Goal: Communication & Community: Share content

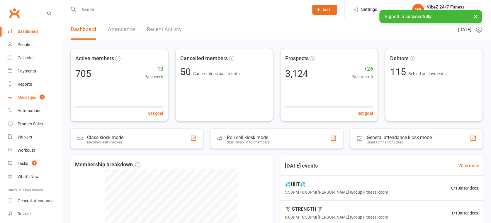
click at [36, 97] on div "Messages" at bounding box center [27, 97] width 18 height 5
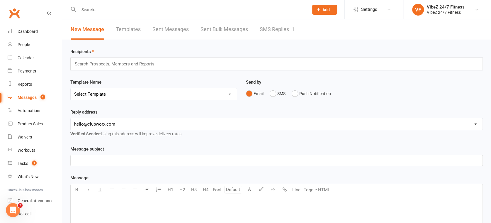
click at [262, 28] on link "SMS Replies 1" at bounding box center [277, 29] width 35 height 20
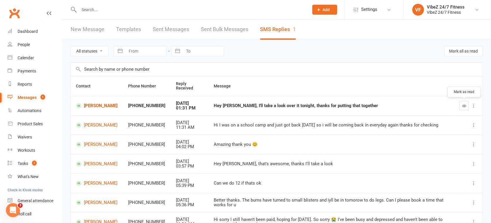
drag, startPoint x: 465, startPoint y: 102, endPoint x: 274, endPoint y: 25, distance: 206.6
click at [466, 102] on button "button" at bounding box center [464, 105] width 9 height 9
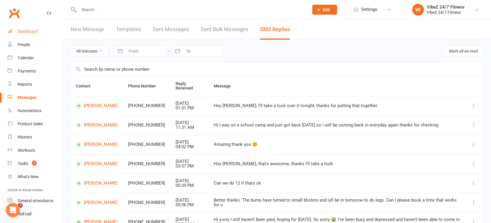
click at [33, 25] on link "Dashboard" at bounding box center [35, 31] width 54 height 13
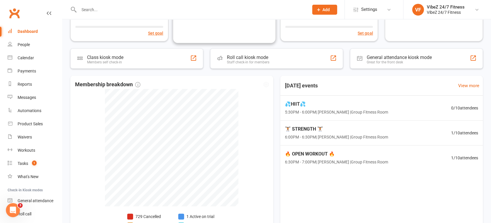
scroll to position [130, 0]
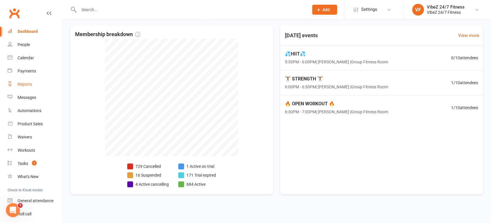
click at [29, 82] on div "Reports" at bounding box center [25, 84] width 14 height 5
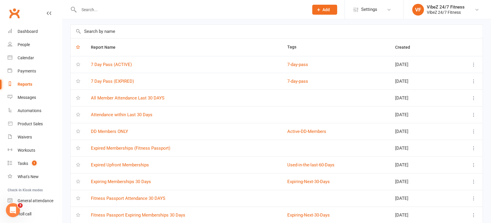
scroll to position [33, 0]
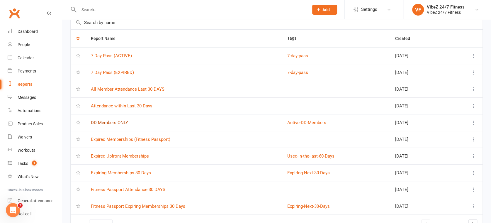
click at [104, 124] on link "DD Members ONLY" at bounding box center [109, 122] width 37 height 5
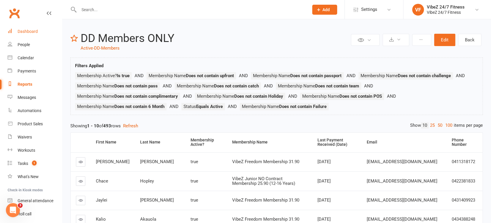
click at [41, 32] on link "Dashboard" at bounding box center [35, 31] width 54 height 13
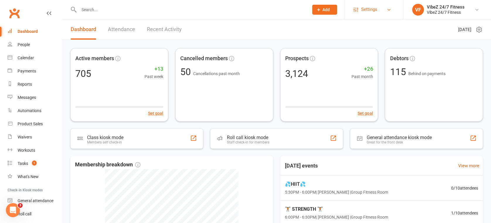
click at [371, 7] on span "Settings" at bounding box center [369, 9] width 16 height 13
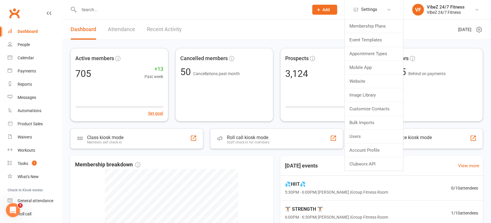
click at [329, 10] on span "Add" at bounding box center [326, 9] width 7 height 5
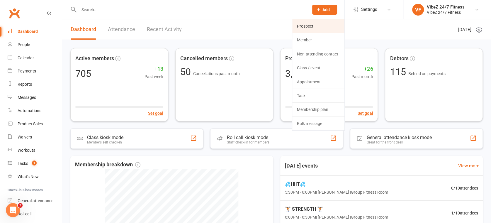
click at [324, 27] on link "Prospect" at bounding box center [318, 25] width 52 height 13
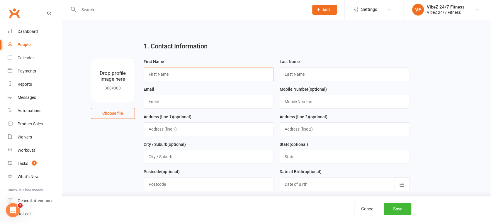
click at [187, 71] on input "text" at bounding box center [209, 73] width 130 height 13
paste input "Brock"
type input "Brock"
click at [309, 77] on input "text" at bounding box center [345, 73] width 130 height 13
paste input "Fryday"
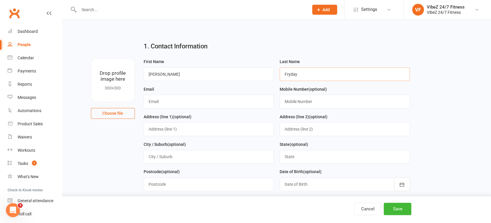
type input "Fryday"
click at [174, 104] on input "text" at bounding box center [209, 101] width 130 height 13
paste input "brockfryday08@gmail.com"
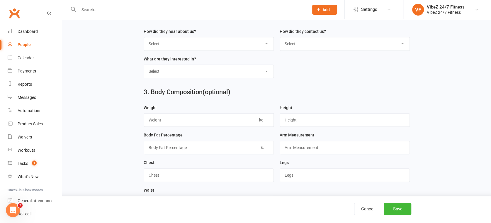
scroll to position [260, 0]
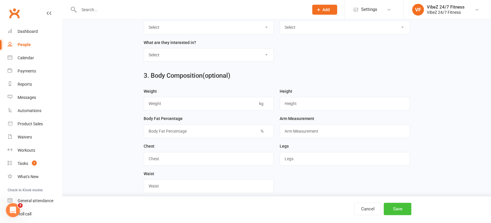
type input "brockfryday08@gmail.com"
click at [392, 210] on button "Save" at bounding box center [398, 209] width 28 height 12
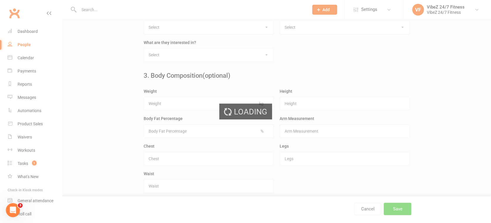
scroll to position [0, 0]
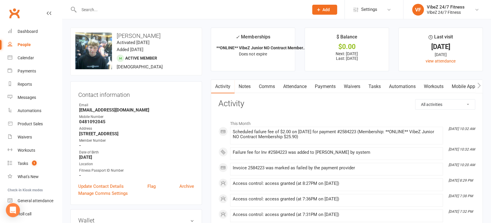
click at [319, 86] on link "Payments" at bounding box center [325, 86] width 29 height 13
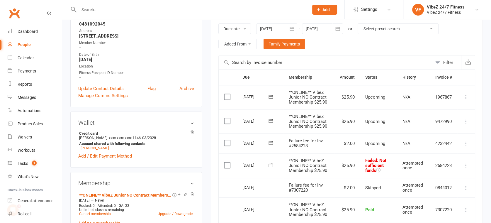
click at [467, 168] on button at bounding box center [466, 165] width 7 height 7
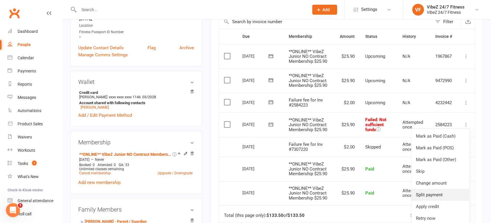
scroll to position [195, 0]
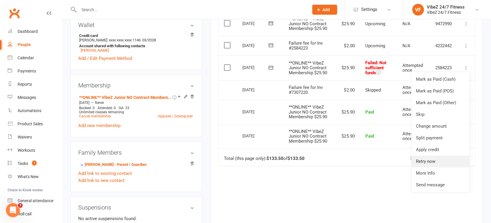
click at [424, 160] on link "Retry now" at bounding box center [441, 161] width 58 height 12
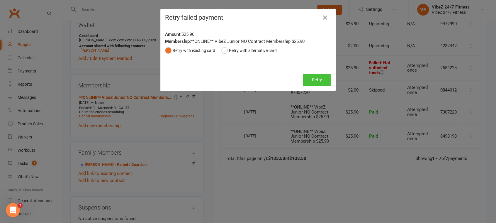
click at [308, 79] on button "Retry" at bounding box center [317, 80] width 28 height 12
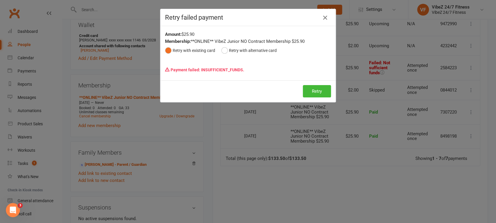
click at [325, 16] on icon "button" at bounding box center [325, 17] width 7 height 7
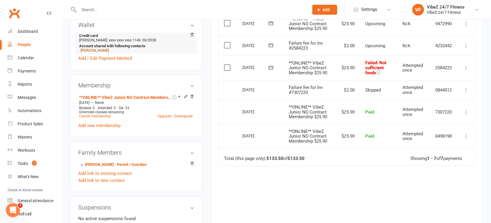
click at [94, 52] on link "[PERSON_NAME]" at bounding box center [95, 50] width 28 height 4
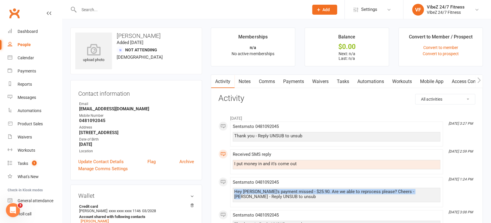
drag, startPoint x: 413, startPoint y: 192, endPoint x: 230, endPoint y: 190, distance: 183.3
click at [230, 190] on div "July [DATE] 3:27 PM Sent sms to [PHONE_NUMBER] Thank you - Reply UNSUB to unsub…" at bounding box center [347, 204] width 257 height 184
copy div "Hey [PERSON_NAME]'s payment missed - $25.90. Are we able to reprocess please? C…"
click at [274, 77] on link "Comms" at bounding box center [267, 81] width 24 height 13
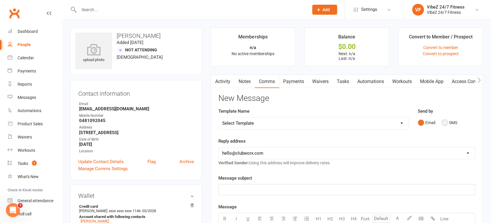
click at [455, 120] on button "SMS" at bounding box center [450, 122] width 16 height 11
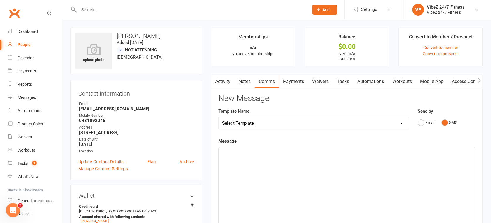
click at [308, 158] on div "﻿" at bounding box center [347, 191] width 256 height 88
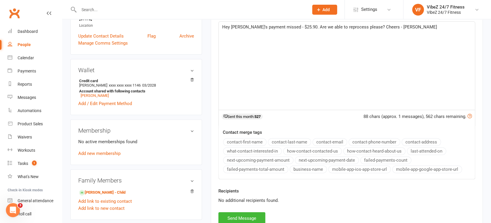
scroll to position [163, 0]
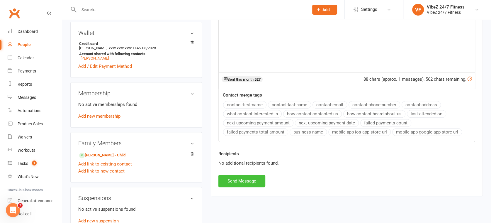
click at [241, 180] on button "Send Message" at bounding box center [242, 181] width 47 height 12
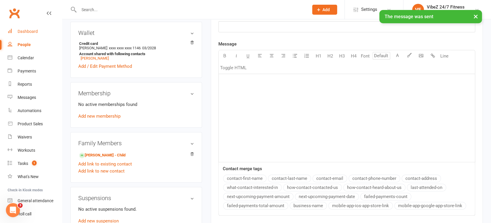
click at [20, 28] on link "Dashboard" at bounding box center [35, 31] width 54 height 13
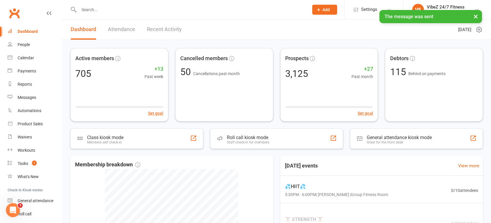
click at [165, 31] on link "Recent Activity" at bounding box center [164, 29] width 35 height 20
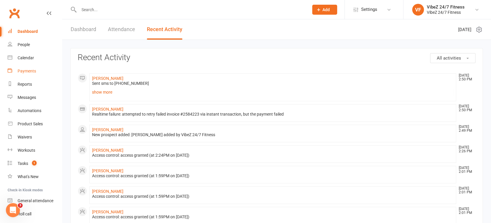
click at [26, 72] on div "Payments" at bounding box center [27, 71] width 18 height 5
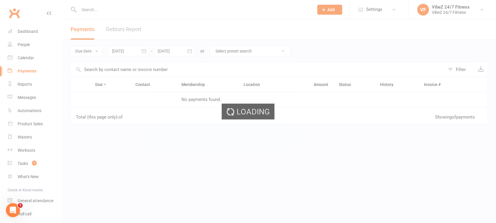
click at [130, 32] on link "Debtors Report" at bounding box center [123, 29] width 35 height 20
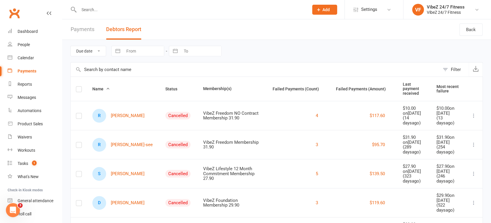
click at [160, 86] on th "Status" at bounding box center [179, 89] width 38 height 24
click at [165, 87] on span "Status" at bounding box center [174, 89] width 18 height 5
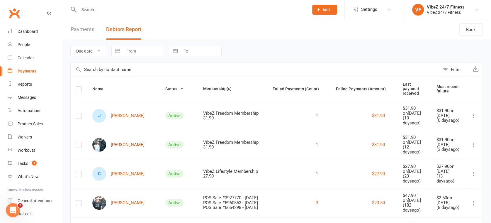
click at [113, 146] on link "[PERSON_NAME]" at bounding box center [118, 145] width 52 height 14
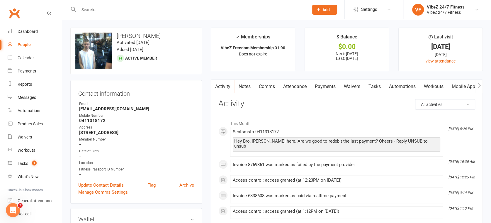
click at [336, 87] on link "Payments" at bounding box center [325, 86] width 29 height 13
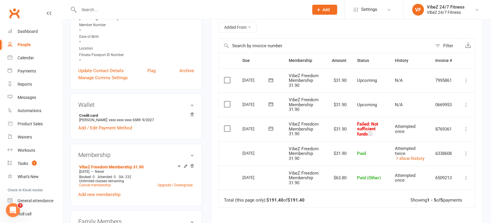
scroll to position [130, 0]
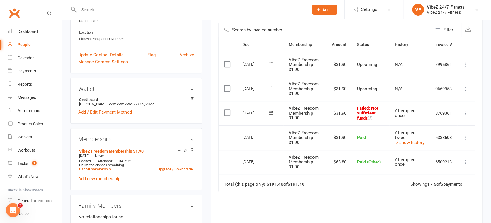
click at [468, 114] on icon at bounding box center [466, 113] width 6 height 6
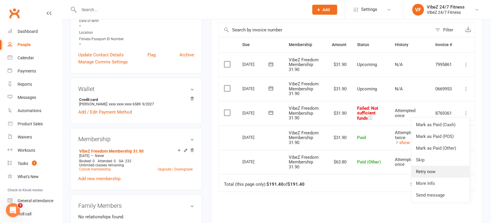
click at [435, 174] on link "Retry now" at bounding box center [441, 172] width 58 height 12
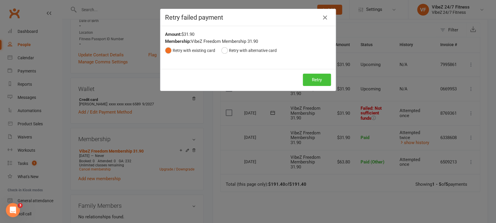
click at [313, 76] on button "Retry" at bounding box center [317, 80] width 28 height 12
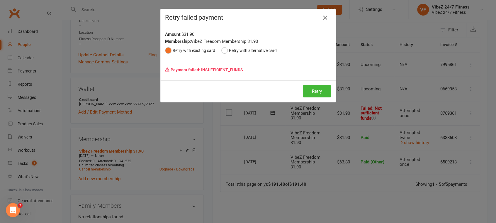
click at [322, 16] on icon "button" at bounding box center [325, 17] width 7 height 7
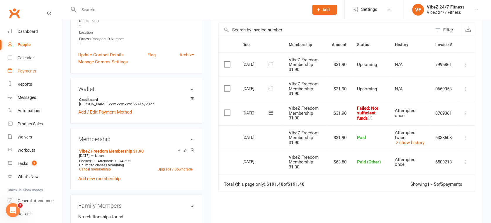
click at [34, 67] on link "Payments" at bounding box center [35, 71] width 54 height 13
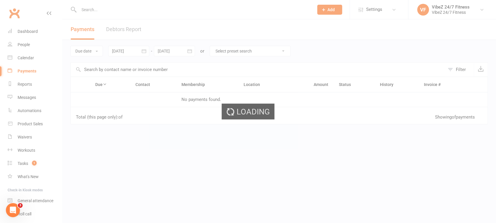
click at [124, 28] on link "Debtors Report" at bounding box center [123, 29] width 35 height 20
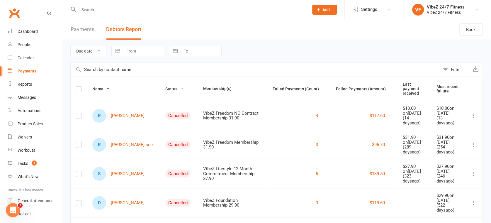
click at [165, 88] on span "Status" at bounding box center [174, 89] width 18 height 5
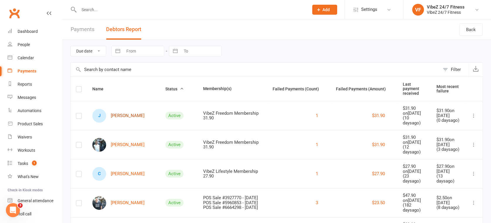
click at [115, 112] on link "[PERSON_NAME]" at bounding box center [118, 116] width 52 height 14
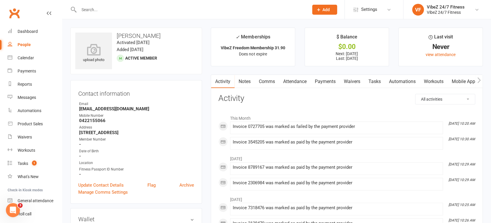
click at [320, 84] on link "Payments" at bounding box center [325, 81] width 29 height 13
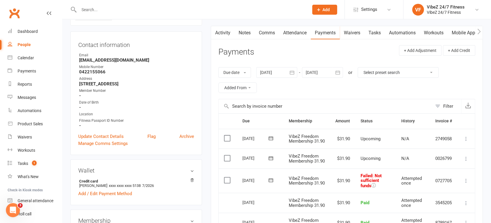
scroll to position [98, 0]
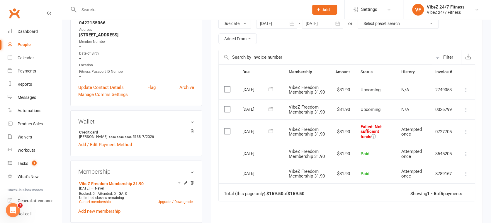
click at [467, 135] on icon at bounding box center [466, 132] width 6 height 6
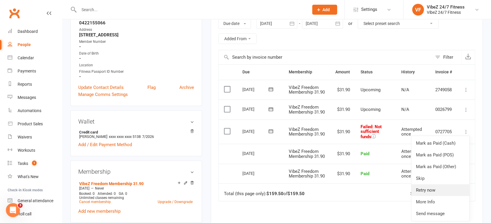
click at [434, 196] on link "Retry now" at bounding box center [441, 190] width 58 height 12
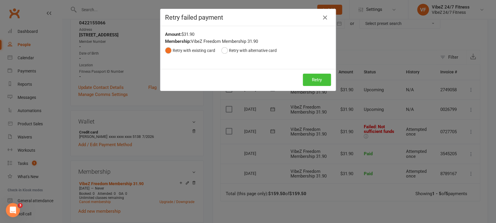
click at [324, 80] on button "Retry" at bounding box center [317, 80] width 28 height 12
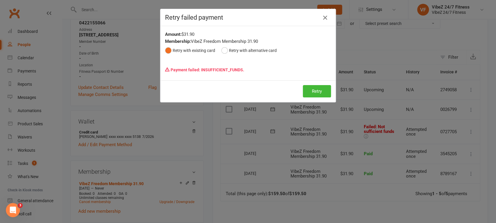
click at [322, 17] on icon "button" at bounding box center [325, 17] width 7 height 7
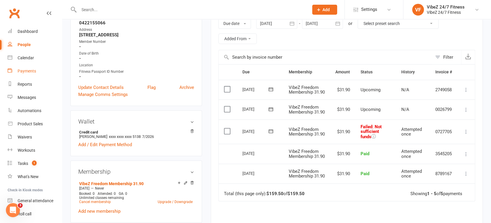
click at [45, 77] on link "Payments" at bounding box center [35, 71] width 54 height 13
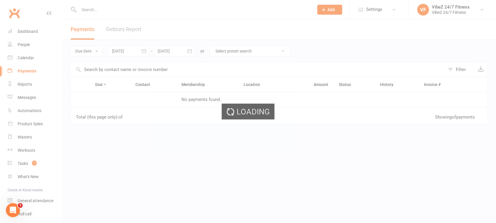
click at [113, 27] on link "Debtors Report" at bounding box center [123, 29] width 35 height 20
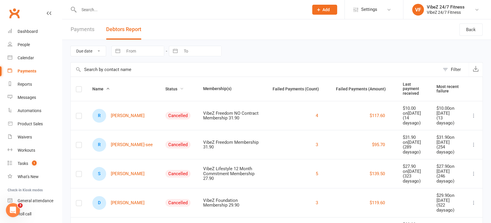
click at [165, 87] on span "Status" at bounding box center [174, 89] width 18 height 5
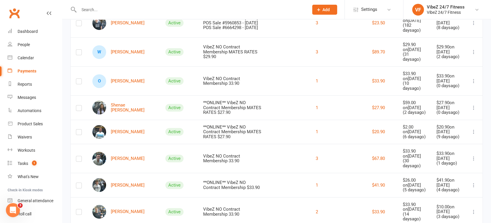
scroll to position [195, 0]
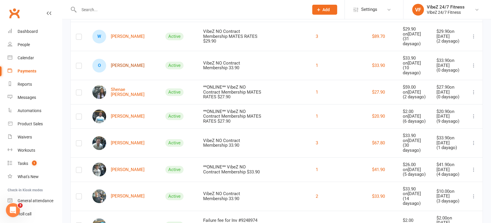
drag, startPoint x: 128, startPoint y: 84, endPoint x: 132, endPoint y: 84, distance: 3.6
click at [128, 72] on link "O Odin Augey" at bounding box center [118, 66] width 52 height 14
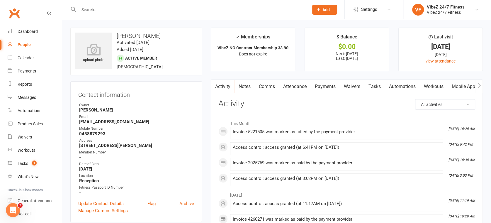
click at [328, 90] on link "Payments" at bounding box center [325, 86] width 29 height 13
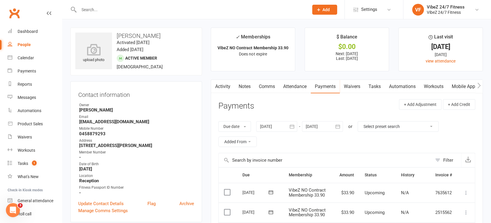
click at [261, 88] on link "Comms" at bounding box center [267, 86] width 24 height 13
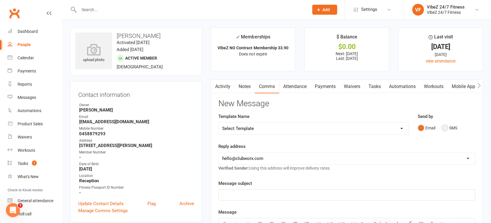
click at [449, 130] on button "SMS" at bounding box center [450, 127] width 16 height 11
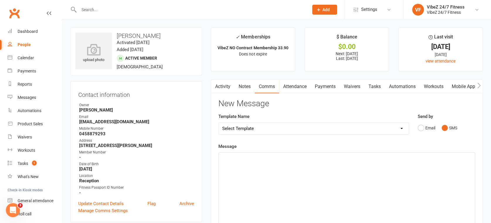
click at [282, 177] on div "﻿" at bounding box center [347, 197] width 256 height 88
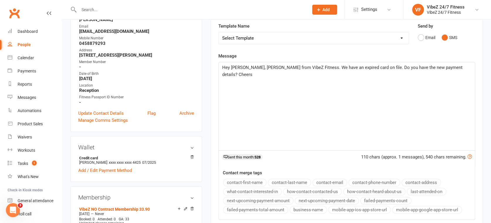
scroll to position [130, 0]
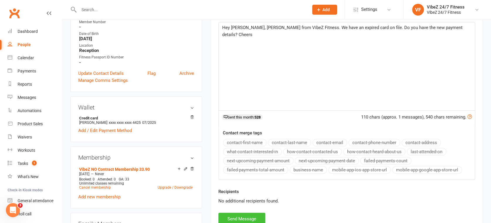
click at [255, 219] on button "Send Message" at bounding box center [242, 219] width 47 height 12
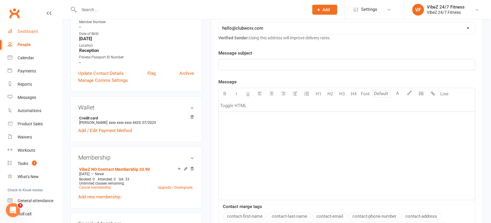
click at [20, 28] on link "Dashboard" at bounding box center [35, 31] width 54 height 13
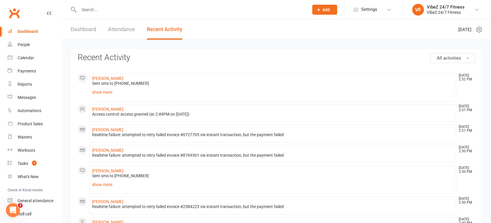
click at [92, 28] on link "Dashboard" at bounding box center [84, 29] width 26 height 20
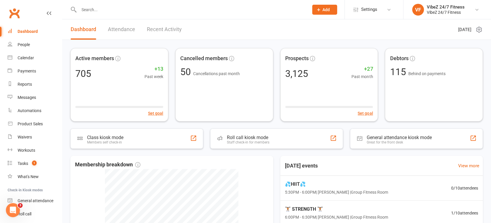
click at [102, 9] on input "text" at bounding box center [191, 10] width 228 height 8
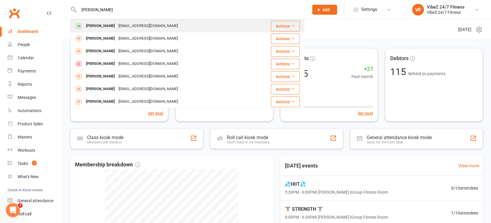
type input "[PERSON_NAME]"
click at [96, 27] on div "[PERSON_NAME]" at bounding box center [100, 26] width 33 height 9
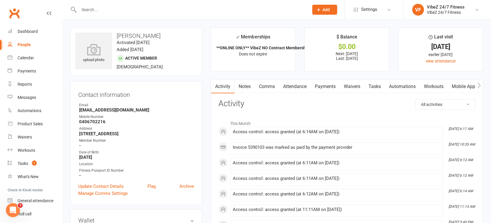
click at [265, 89] on link "Comms" at bounding box center [267, 86] width 24 height 13
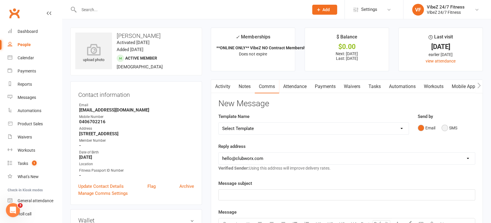
drag, startPoint x: 454, startPoint y: 132, endPoint x: 449, endPoint y: 133, distance: 4.7
click at [453, 132] on button "SMS" at bounding box center [450, 127] width 16 height 11
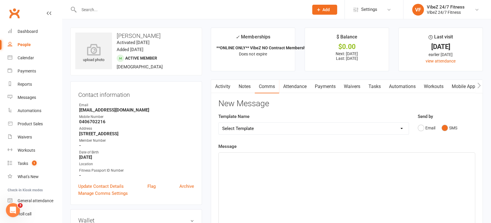
click at [316, 168] on div "﻿" at bounding box center [347, 197] width 256 height 88
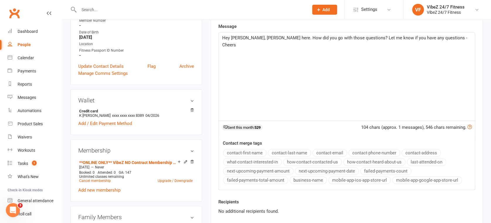
scroll to position [130, 0]
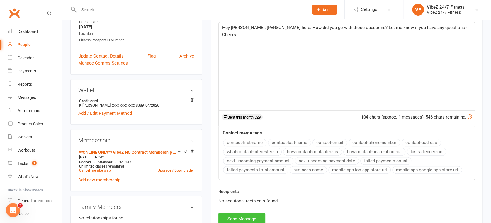
click at [234, 220] on button "Send Message" at bounding box center [242, 219] width 47 height 12
